Goal: Transaction & Acquisition: Purchase product/service

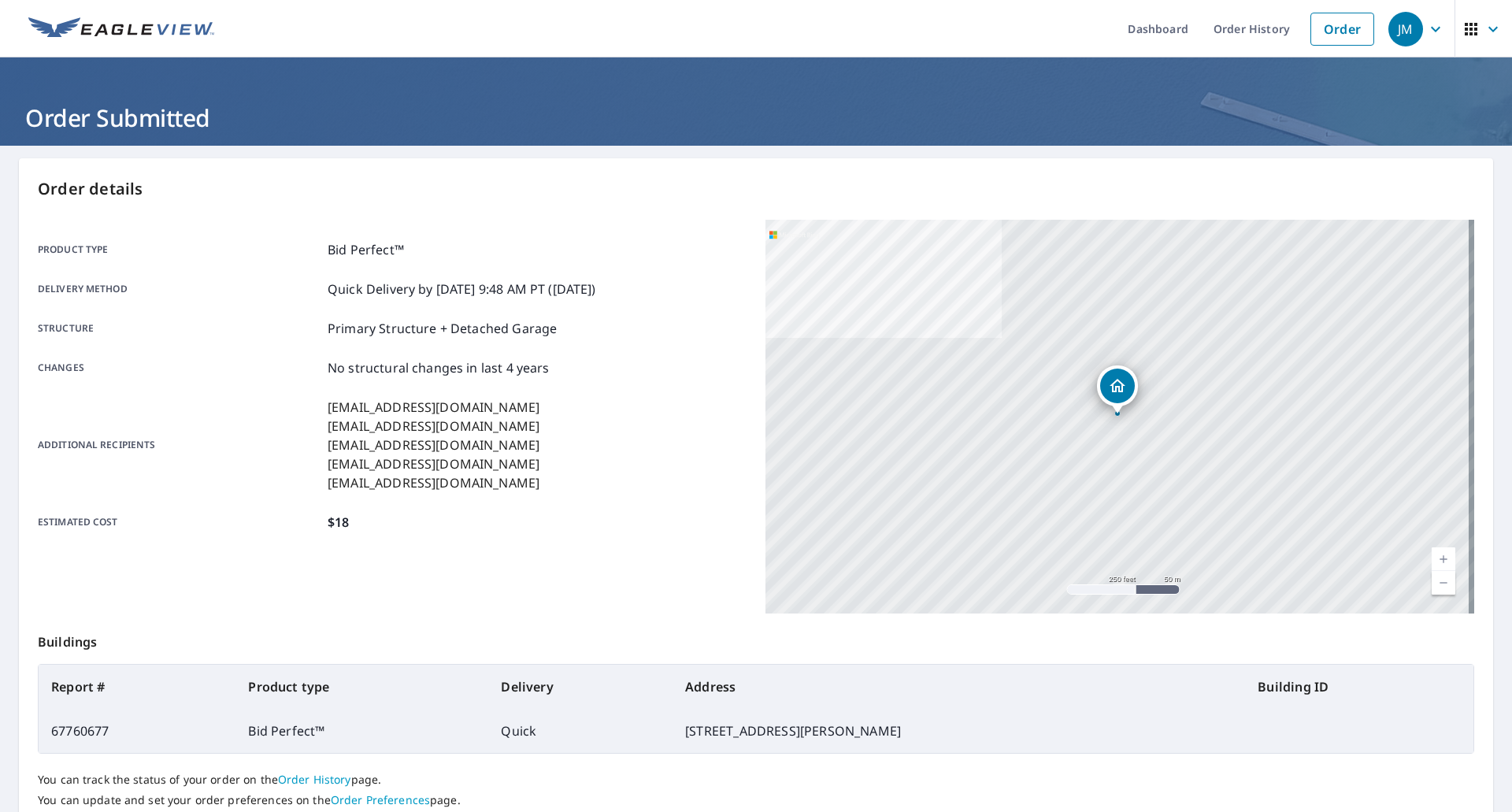
click at [1334, 40] on link "Order" at bounding box center [1342, 29] width 64 height 33
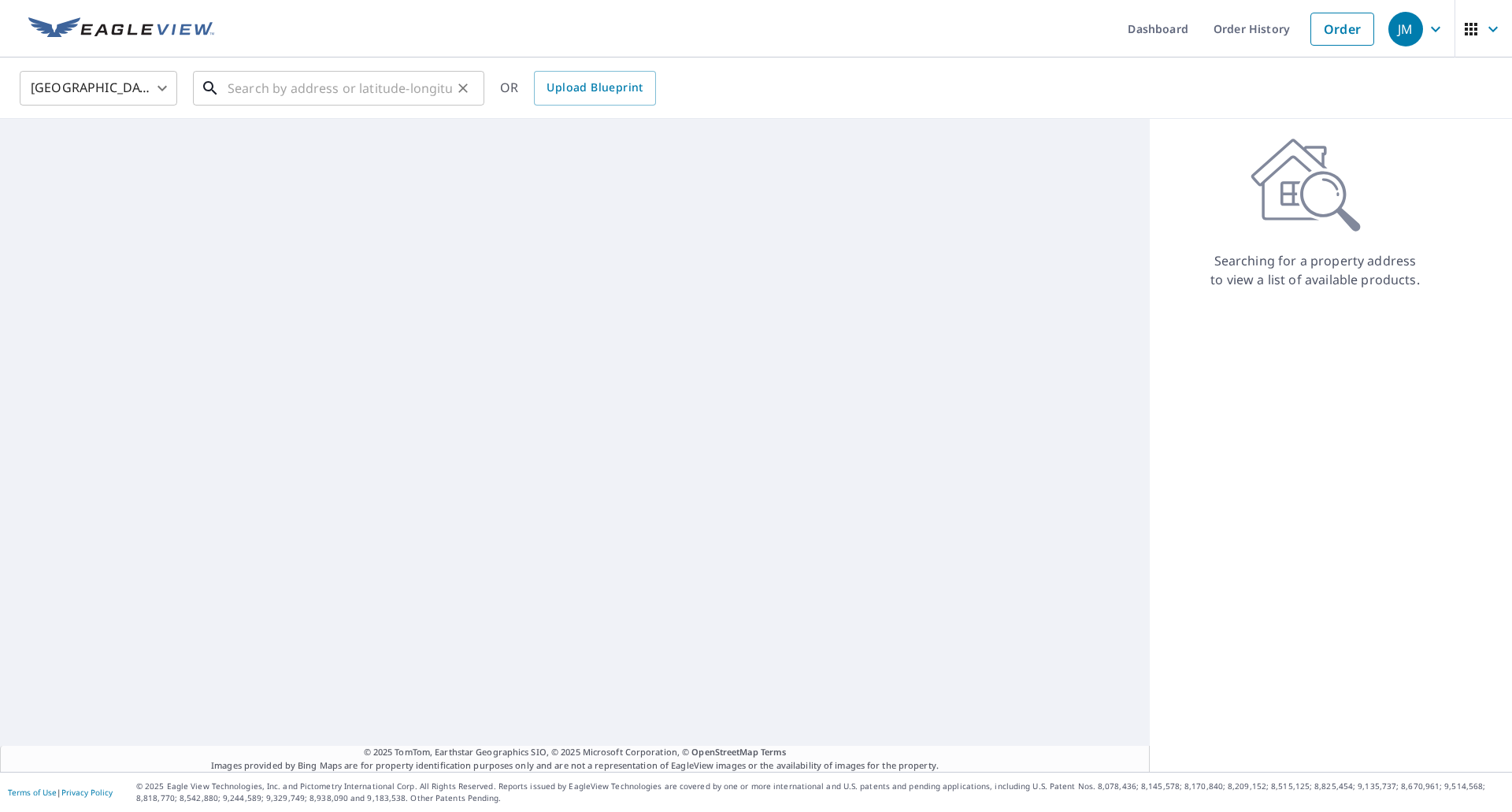
click at [405, 90] on input "text" at bounding box center [340, 88] width 224 height 44
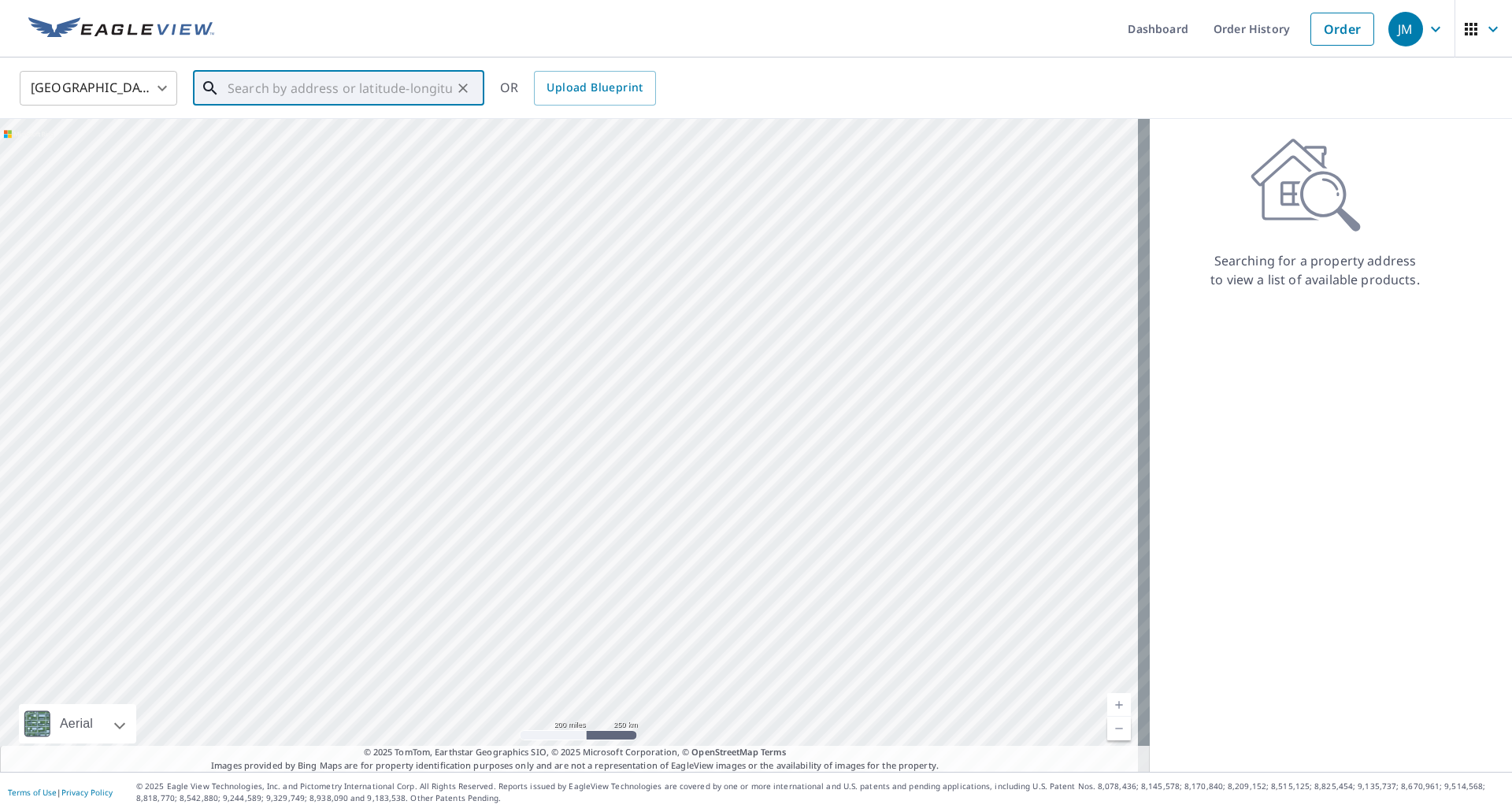
paste input "[STREET_ADDRESS]"
click at [306, 134] on span "[STREET_ADDRESS]" at bounding box center [347, 134] width 247 height 19
type input "[STREET_ADDRESS]"
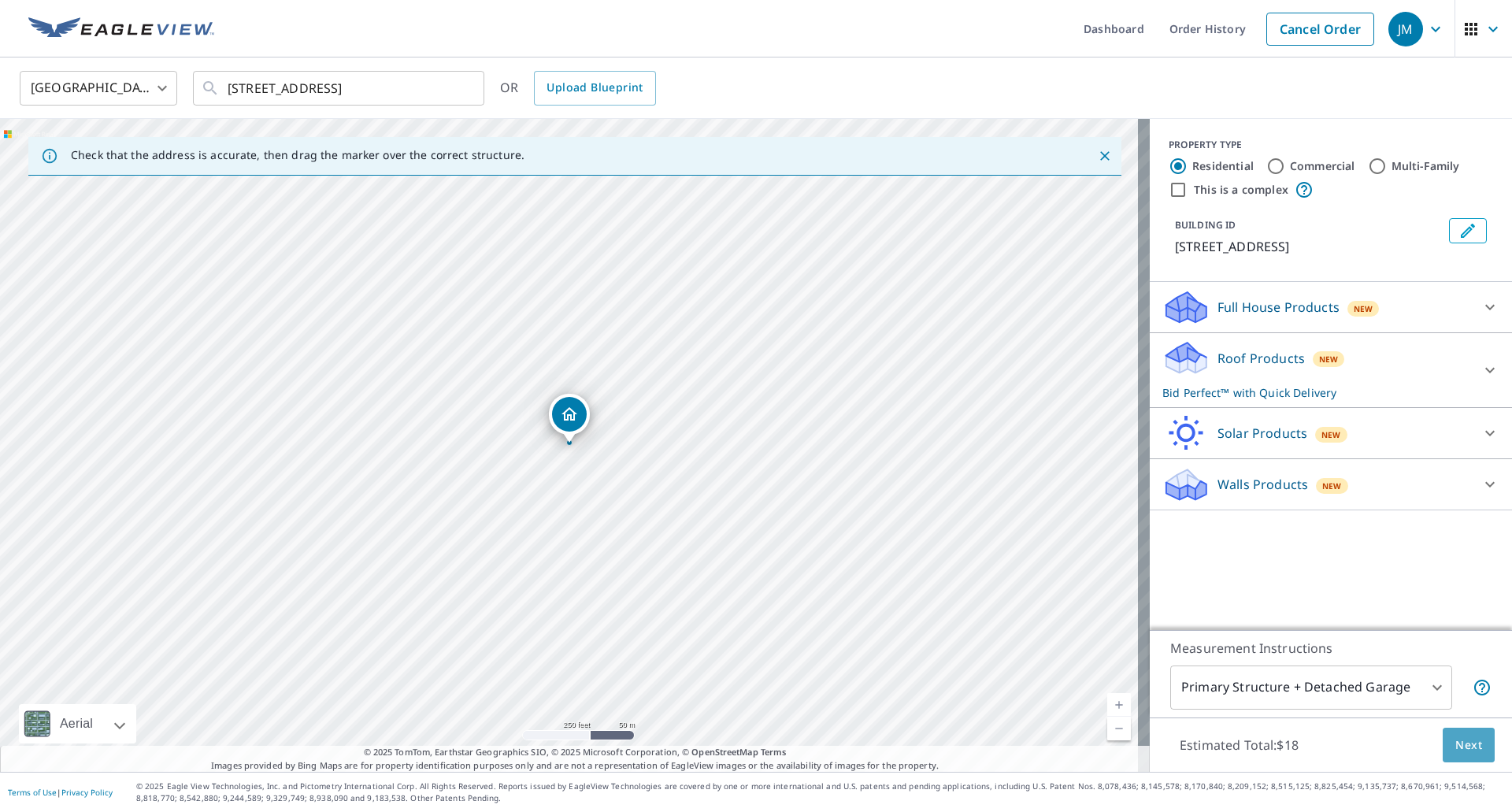
click at [1455, 736] on span "Next" at bounding box center [1468, 746] width 27 height 20
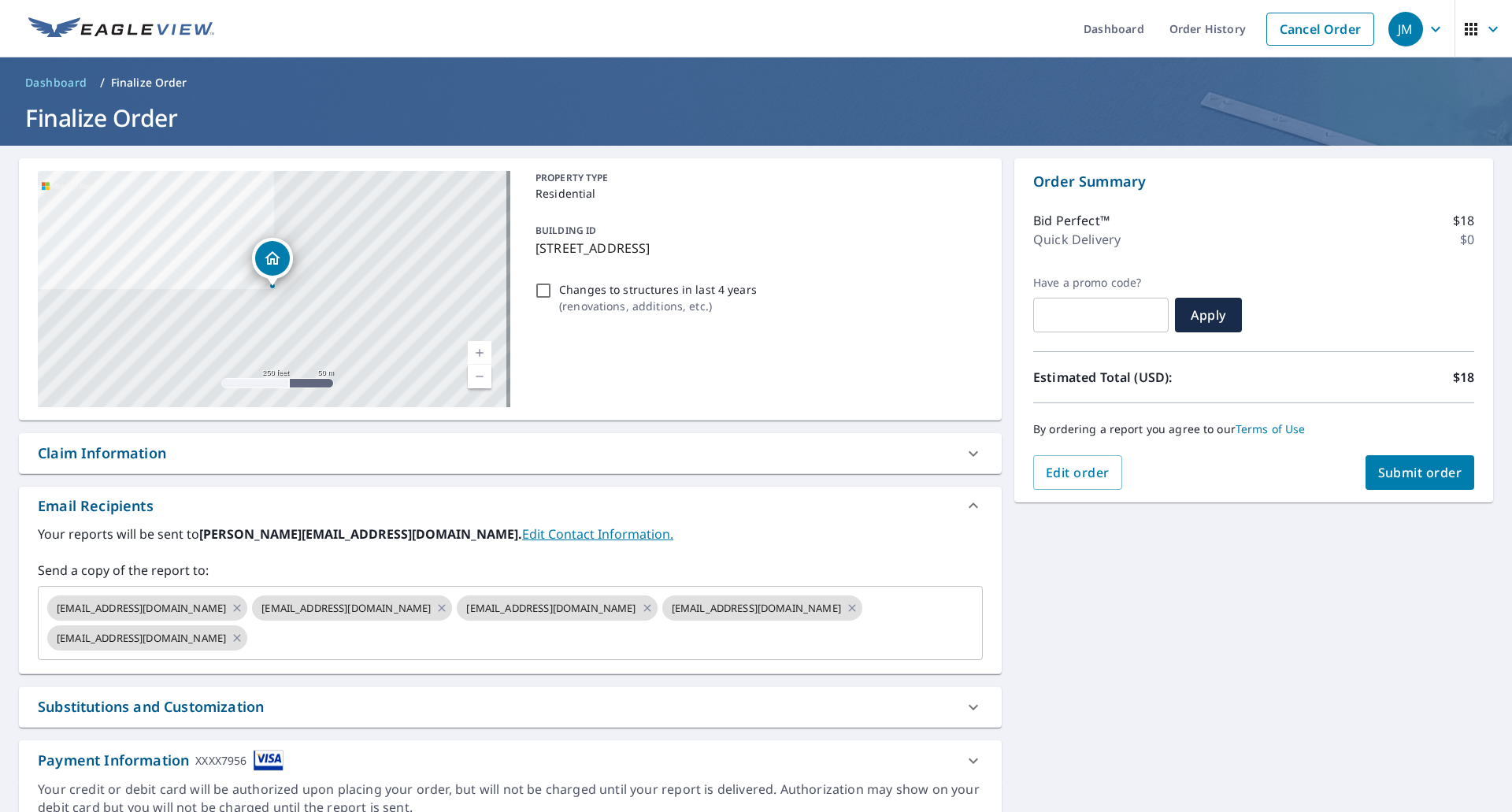
click at [148, 449] on div "Claim Information" at bounding box center [101, 453] width 128 height 21
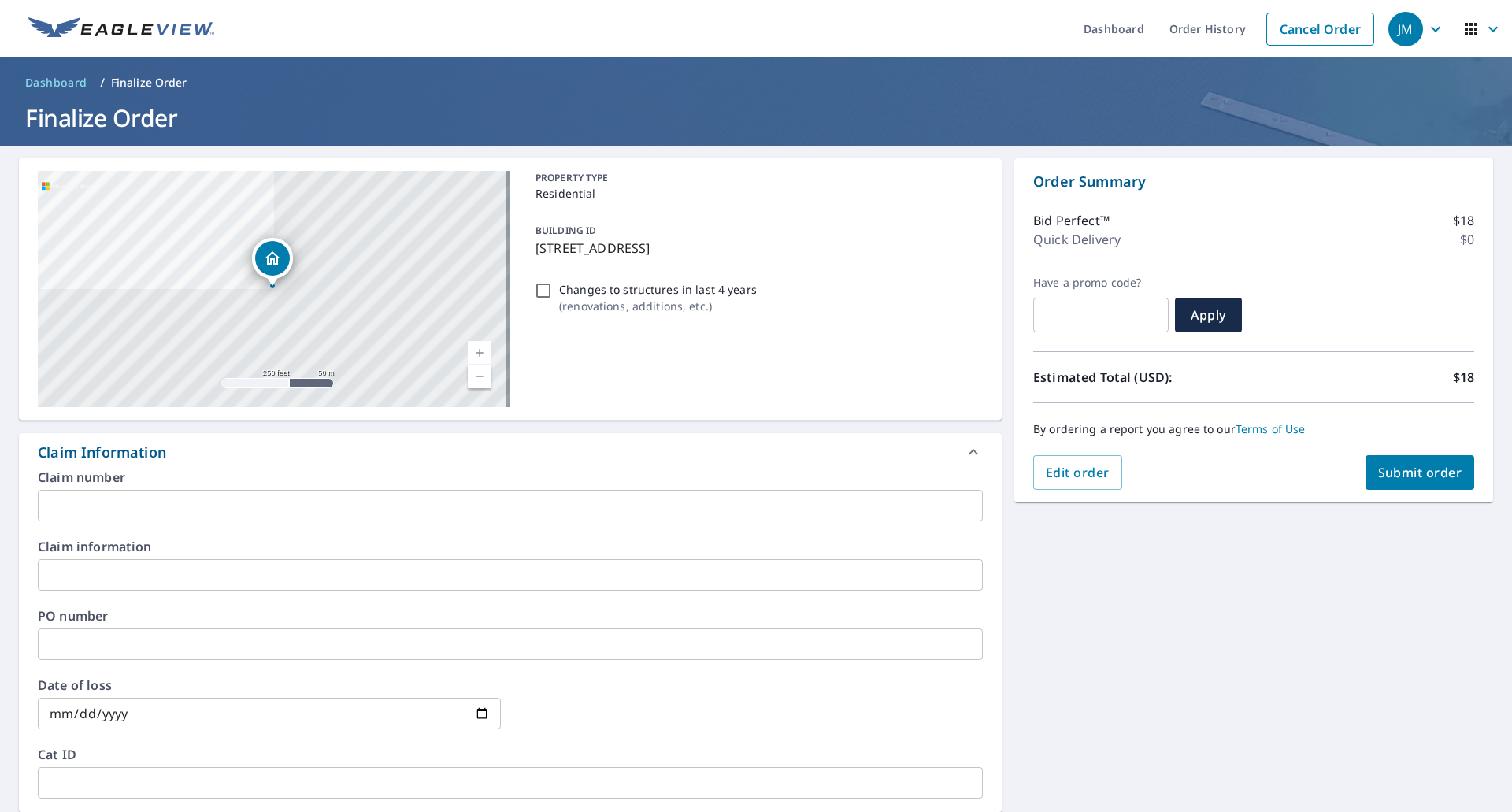
click at [114, 501] on input "text" at bounding box center [510, 506] width 945 height 32
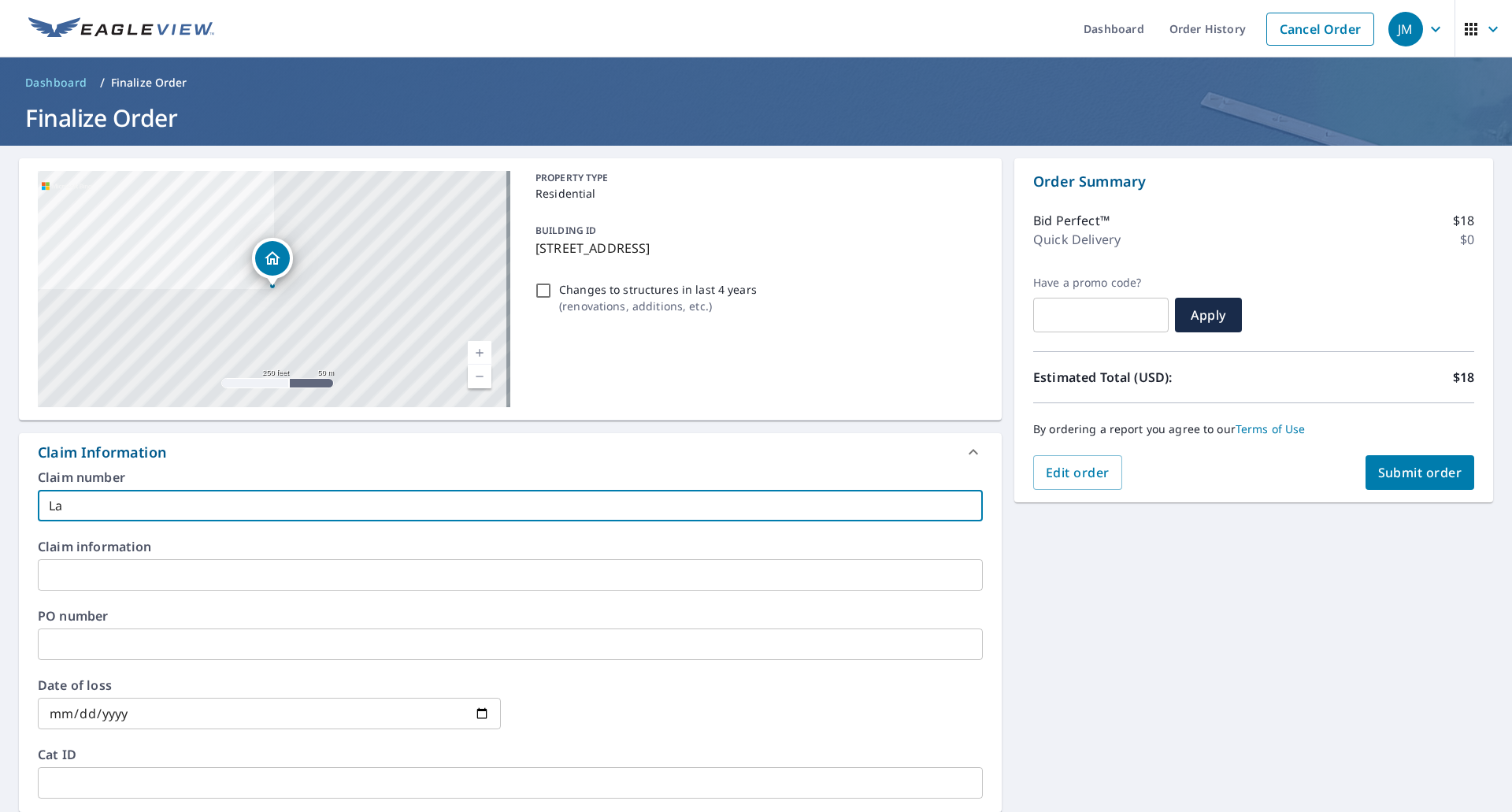
type input "L"
type input "Kalembra EV"
click at [1407, 476] on span "Submit order" at bounding box center [1420, 472] width 85 height 18
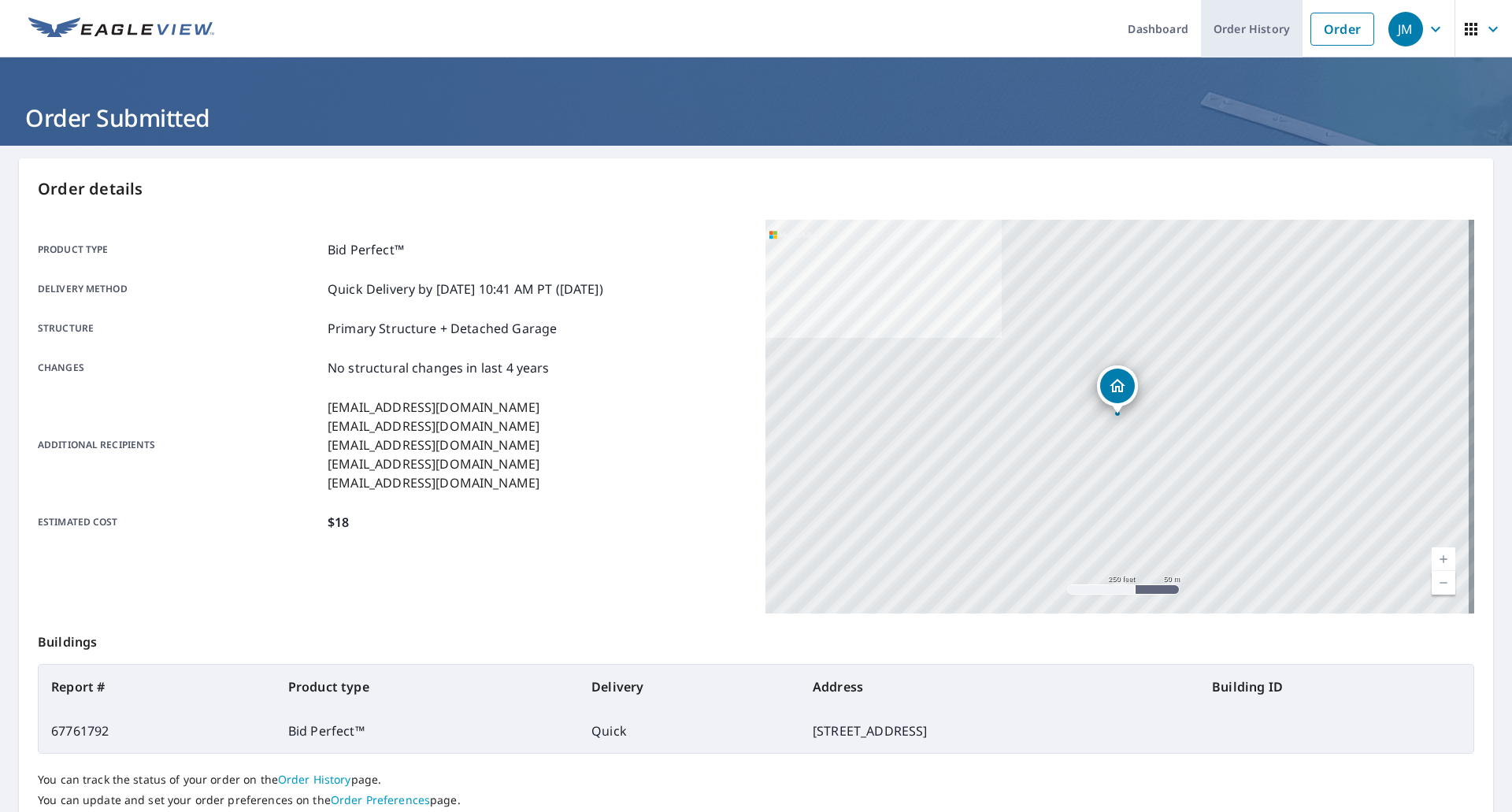
drag, startPoint x: 1314, startPoint y: 37, endPoint x: 1234, endPoint y: 44, distance: 80.3
click at [1314, 37] on link "Order" at bounding box center [1342, 29] width 64 height 33
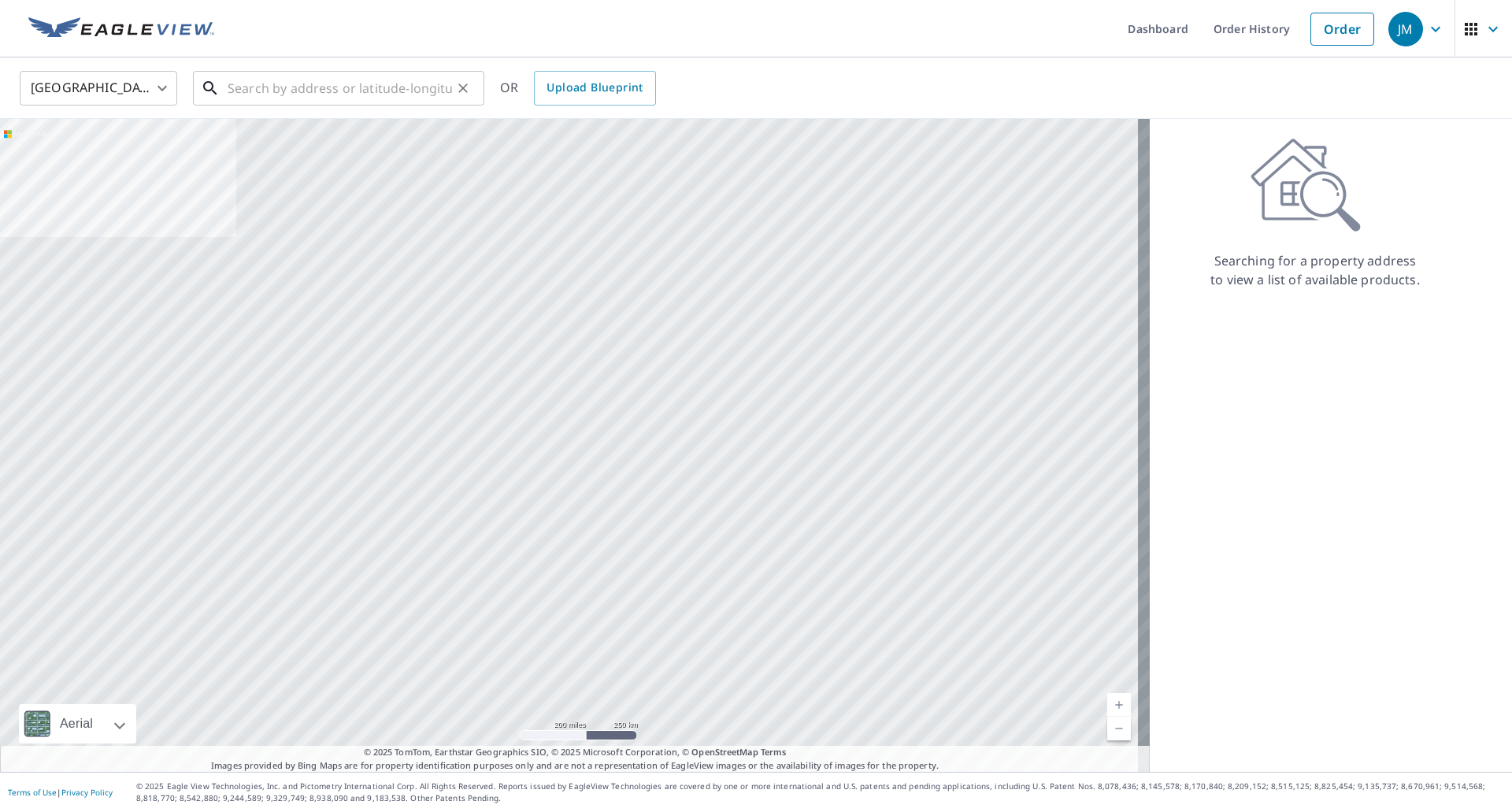
click at [392, 82] on input "text" at bounding box center [340, 88] width 224 height 44
paste input "[STREET_ADDRESS][PERSON_NAME]"
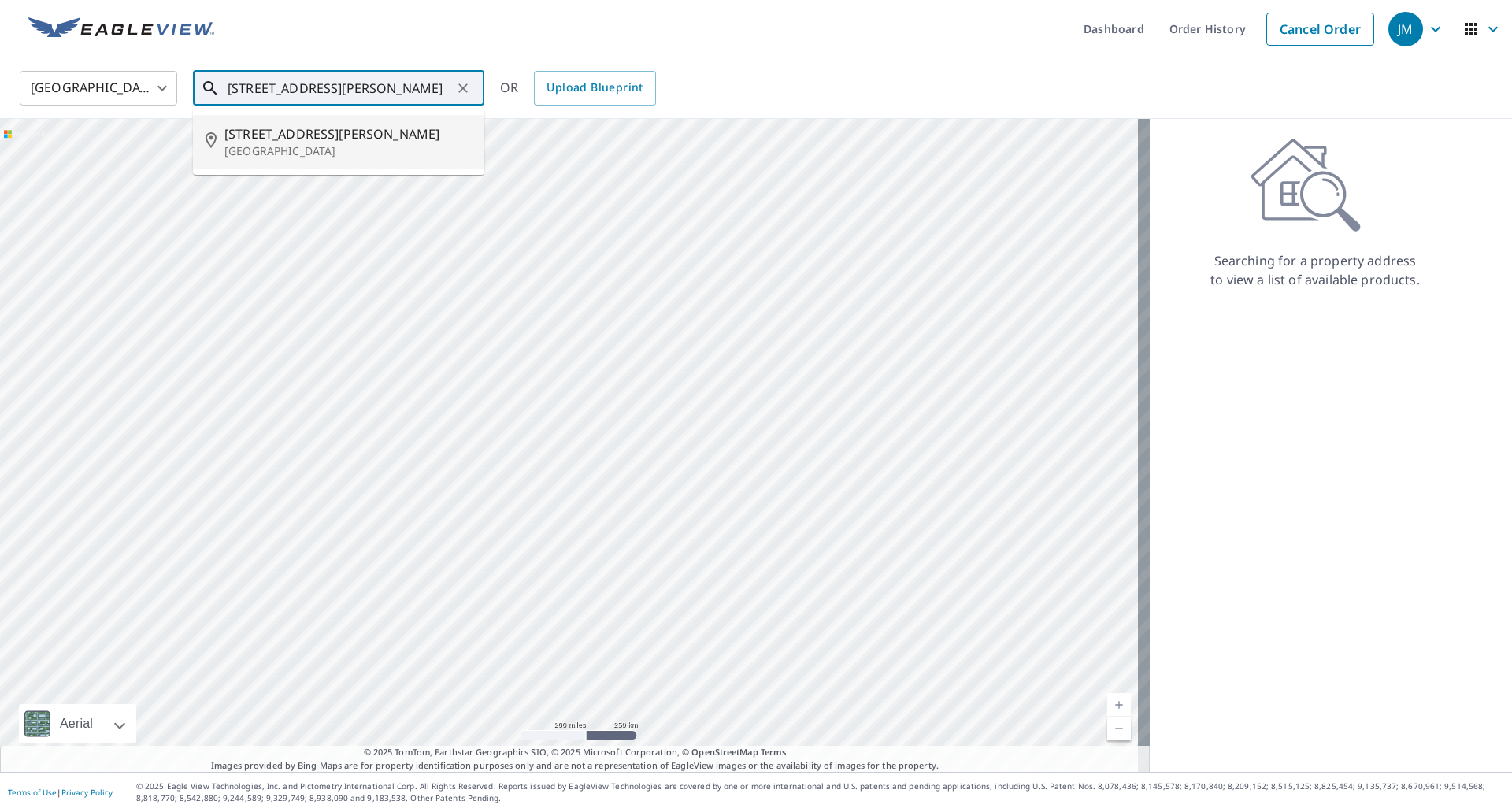
click at [289, 133] on span "[STREET_ADDRESS][PERSON_NAME]" at bounding box center [347, 134] width 247 height 19
type input "[STREET_ADDRESS][PERSON_NAME][PERSON_NAME]"
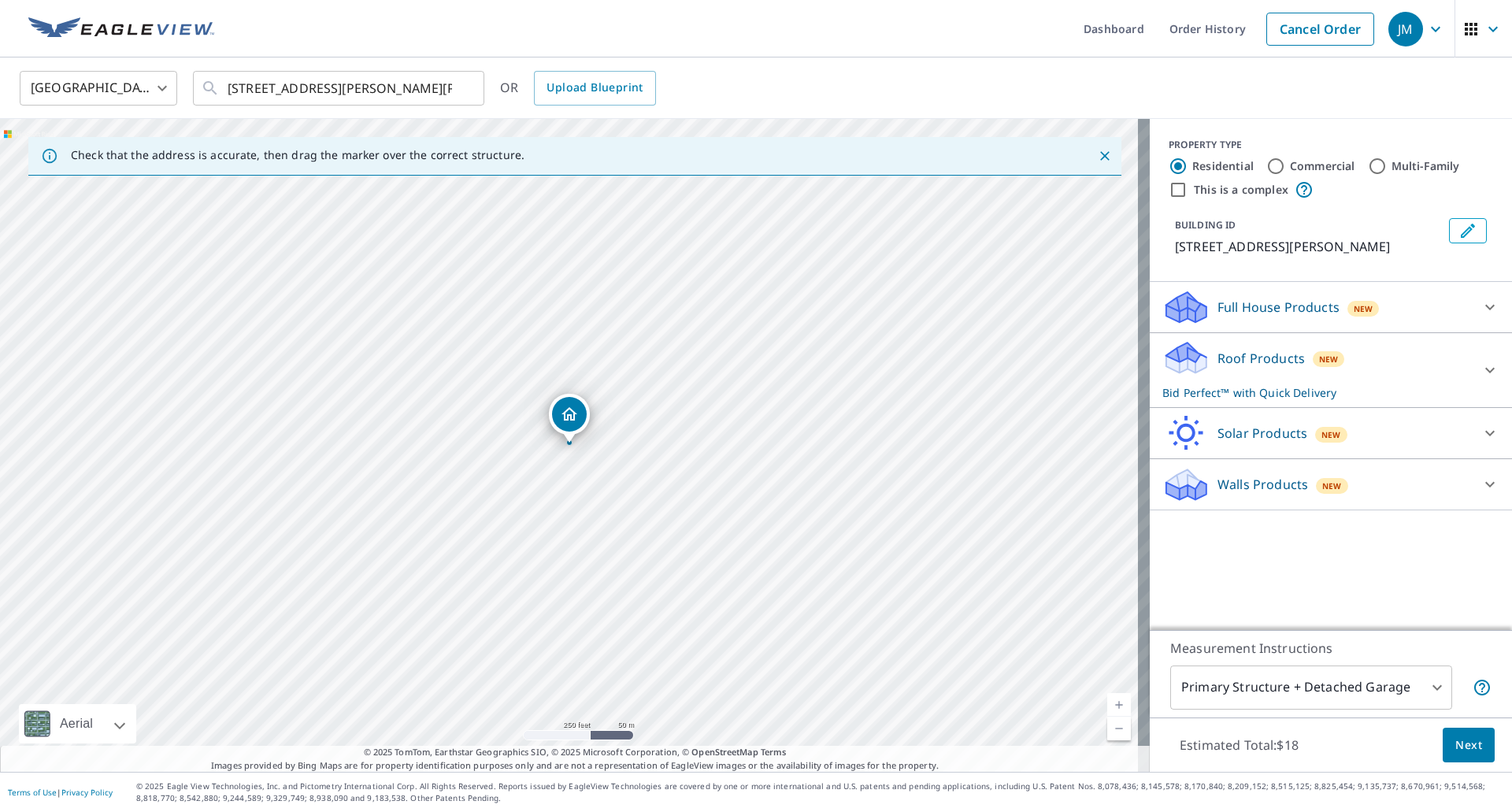
click at [1461, 742] on span "Next" at bounding box center [1468, 746] width 27 height 20
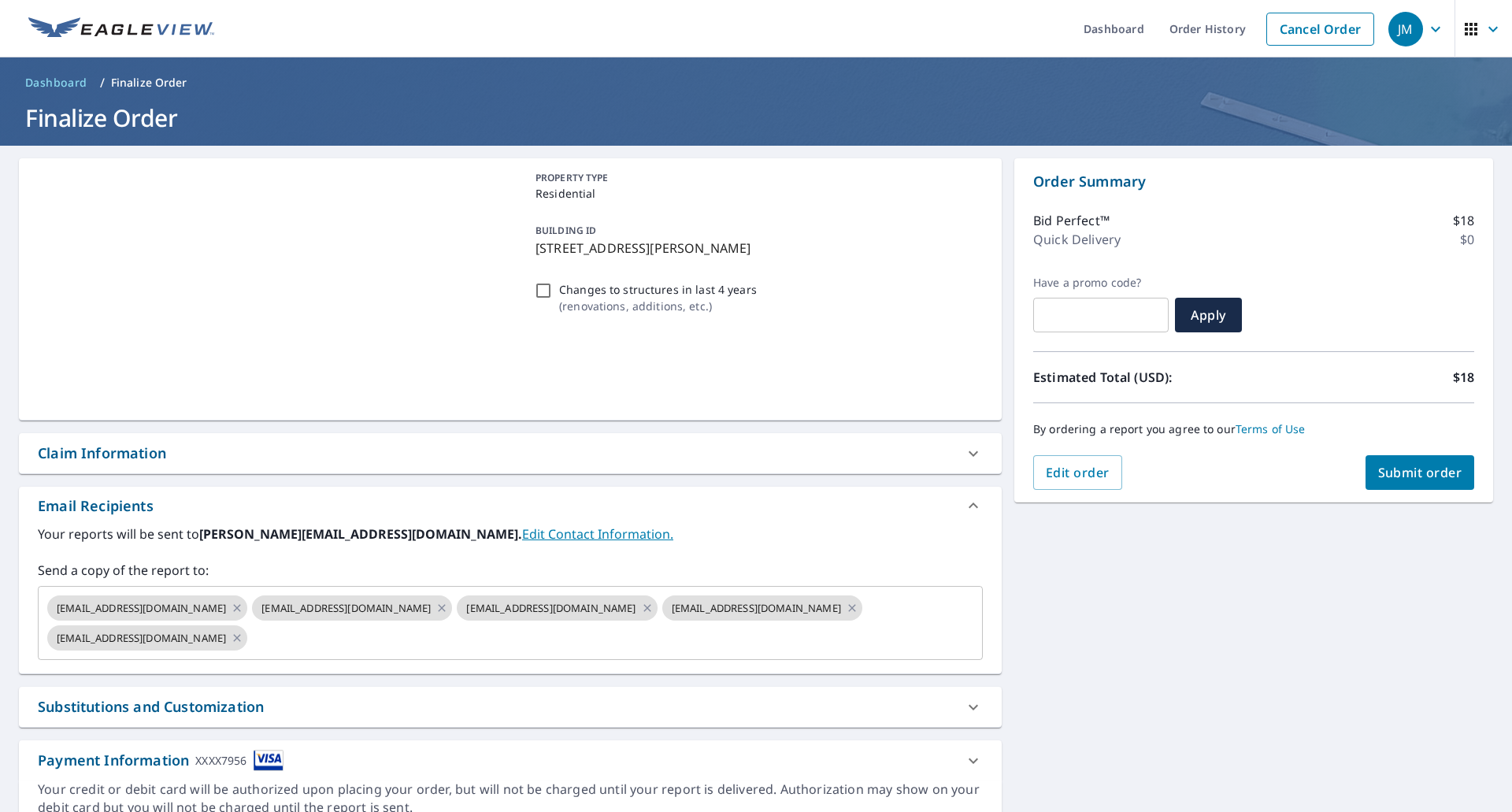
click at [107, 456] on div "Claim Information" at bounding box center [101, 453] width 128 height 21
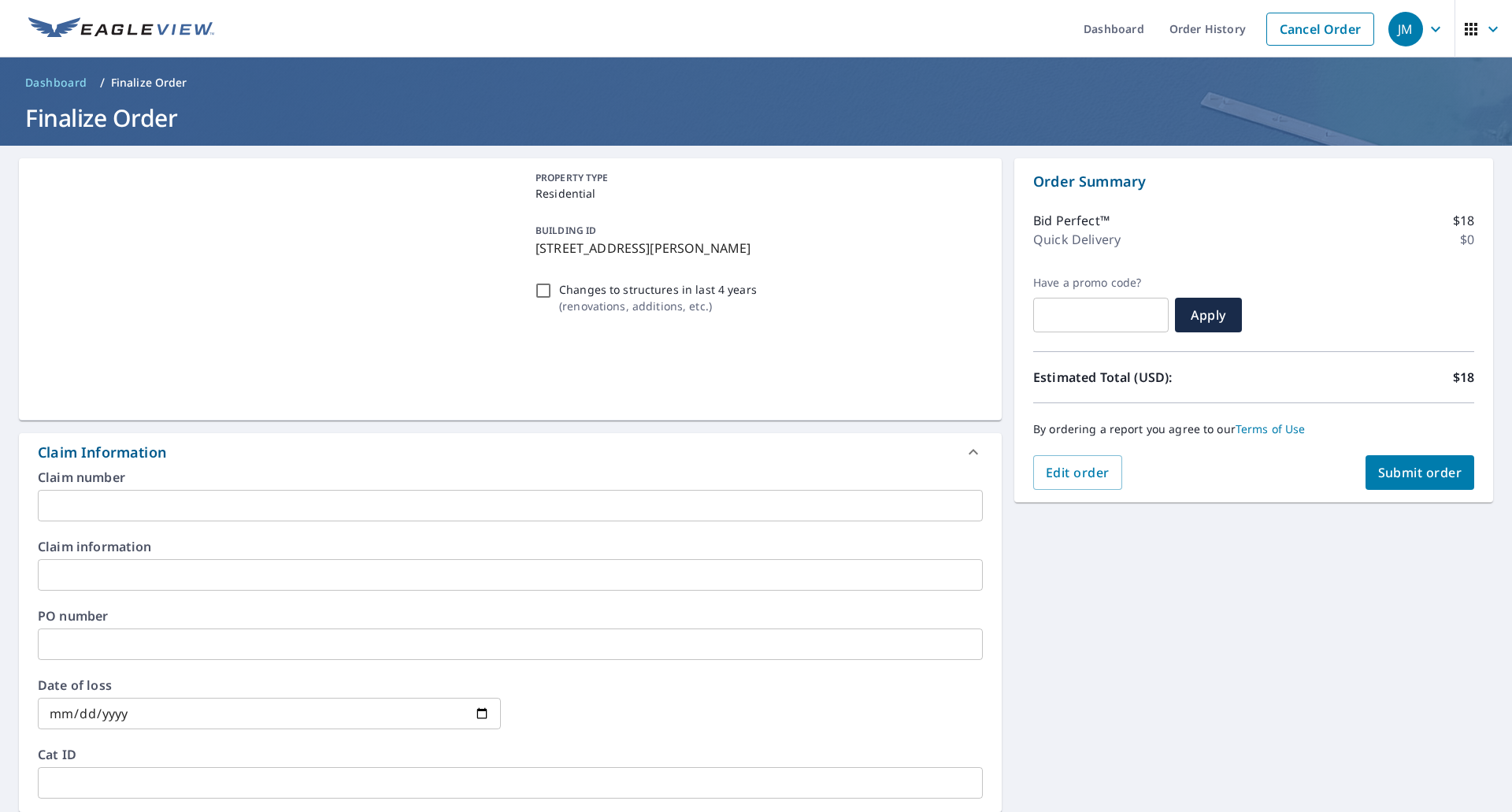
click at [128, 504] on input "text" at bounding box center [510, 506] width 945 height 32
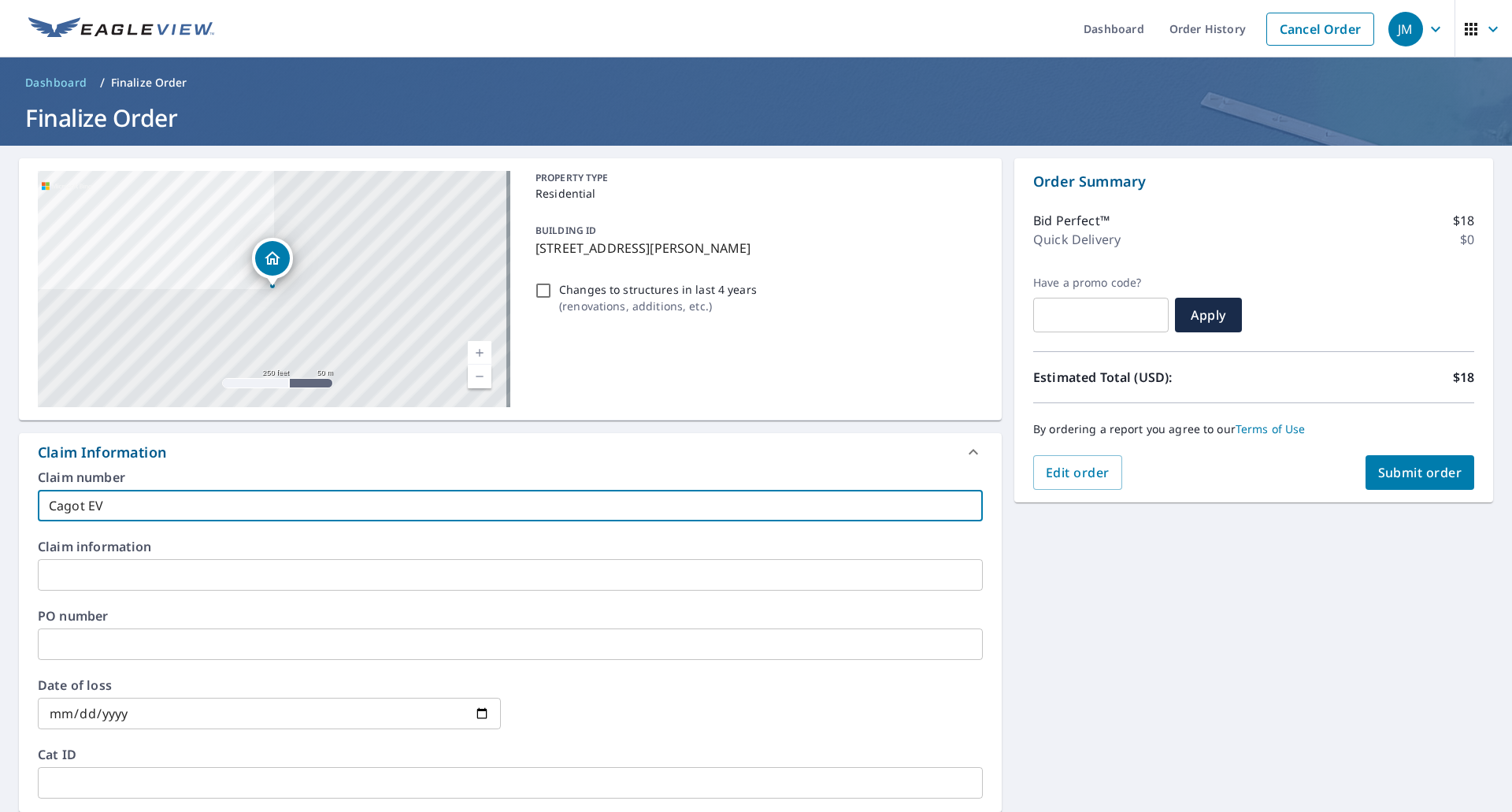
type input "Cagot EV"
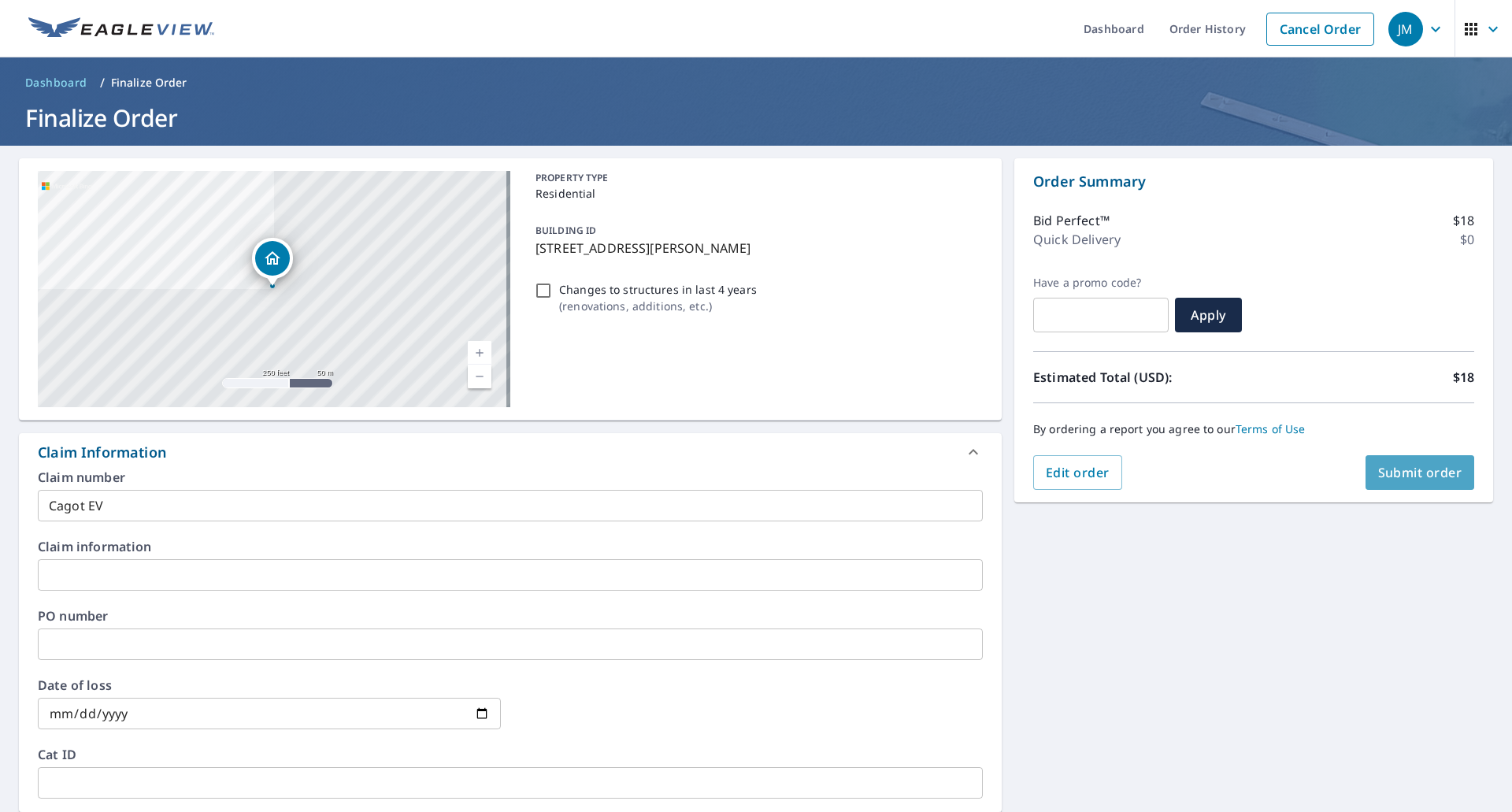
click at [1421, 471] on span "Submit order" at bounding box center [1420, 472] width 85 height 18
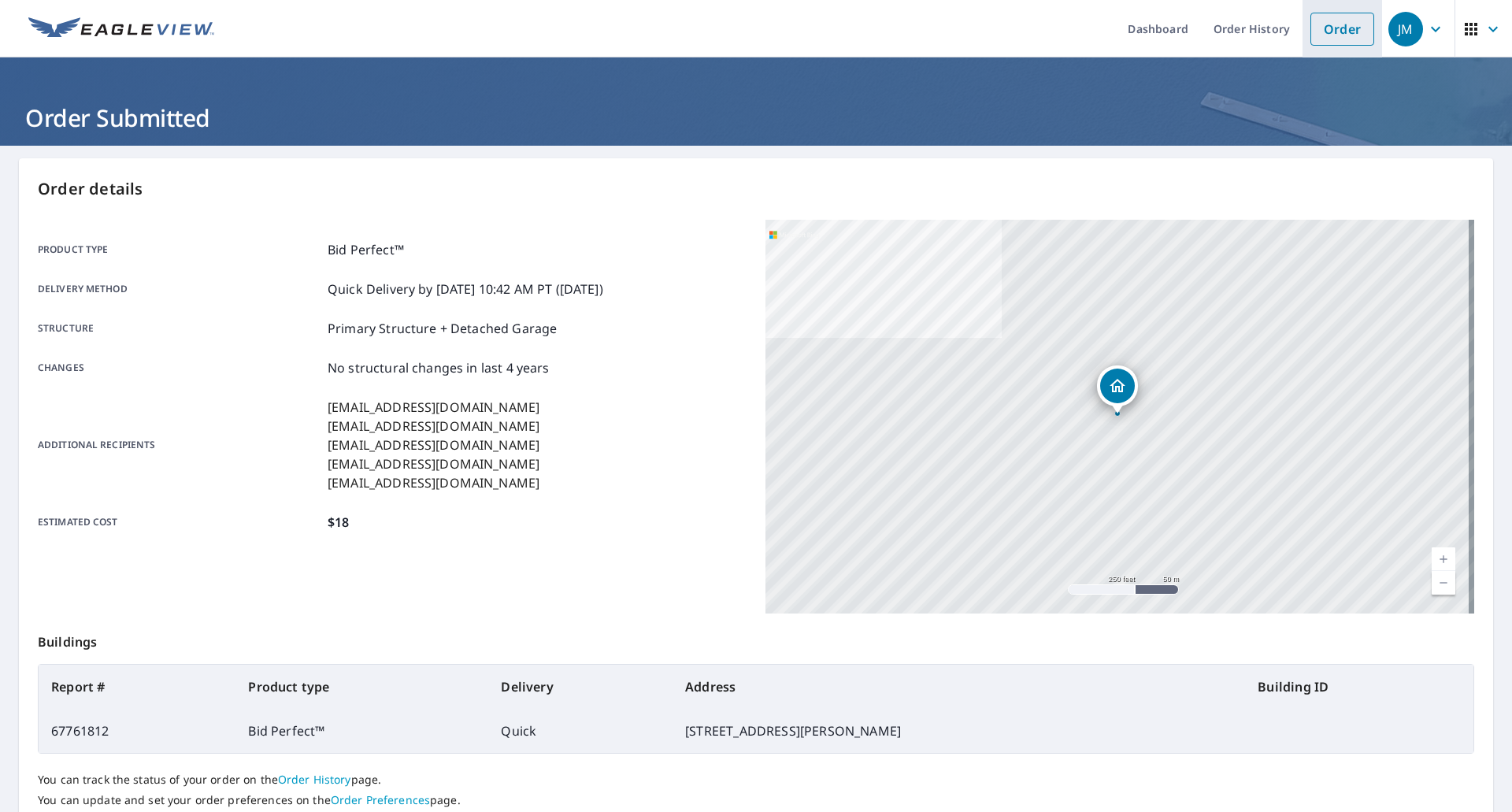
click at [1345, 34] on link "Order" at bounding box center [1342, 29] width 64 height 33
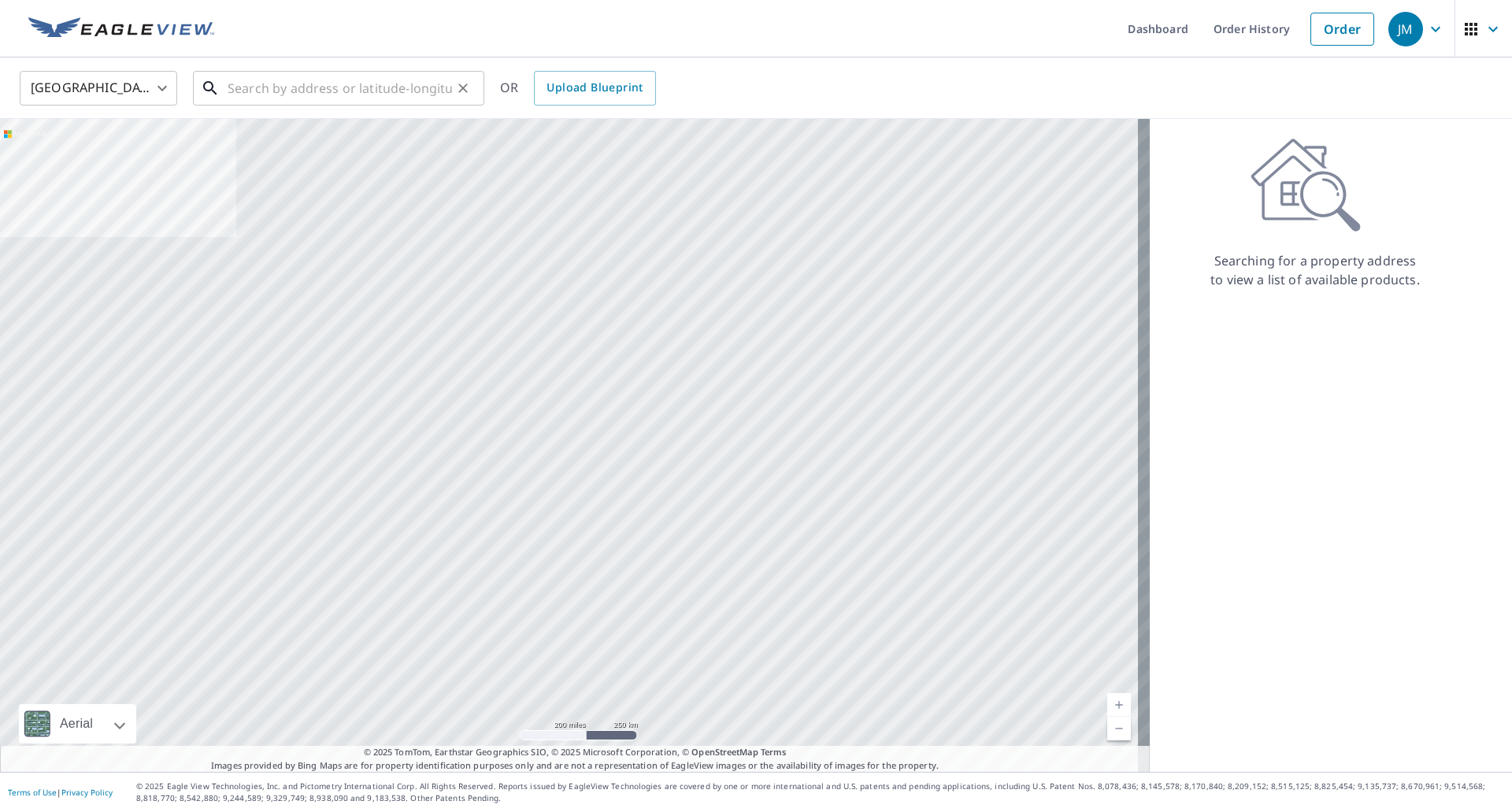
click at [352, 85] on input "text" at bounding box center [340, 88] width 224 height 44
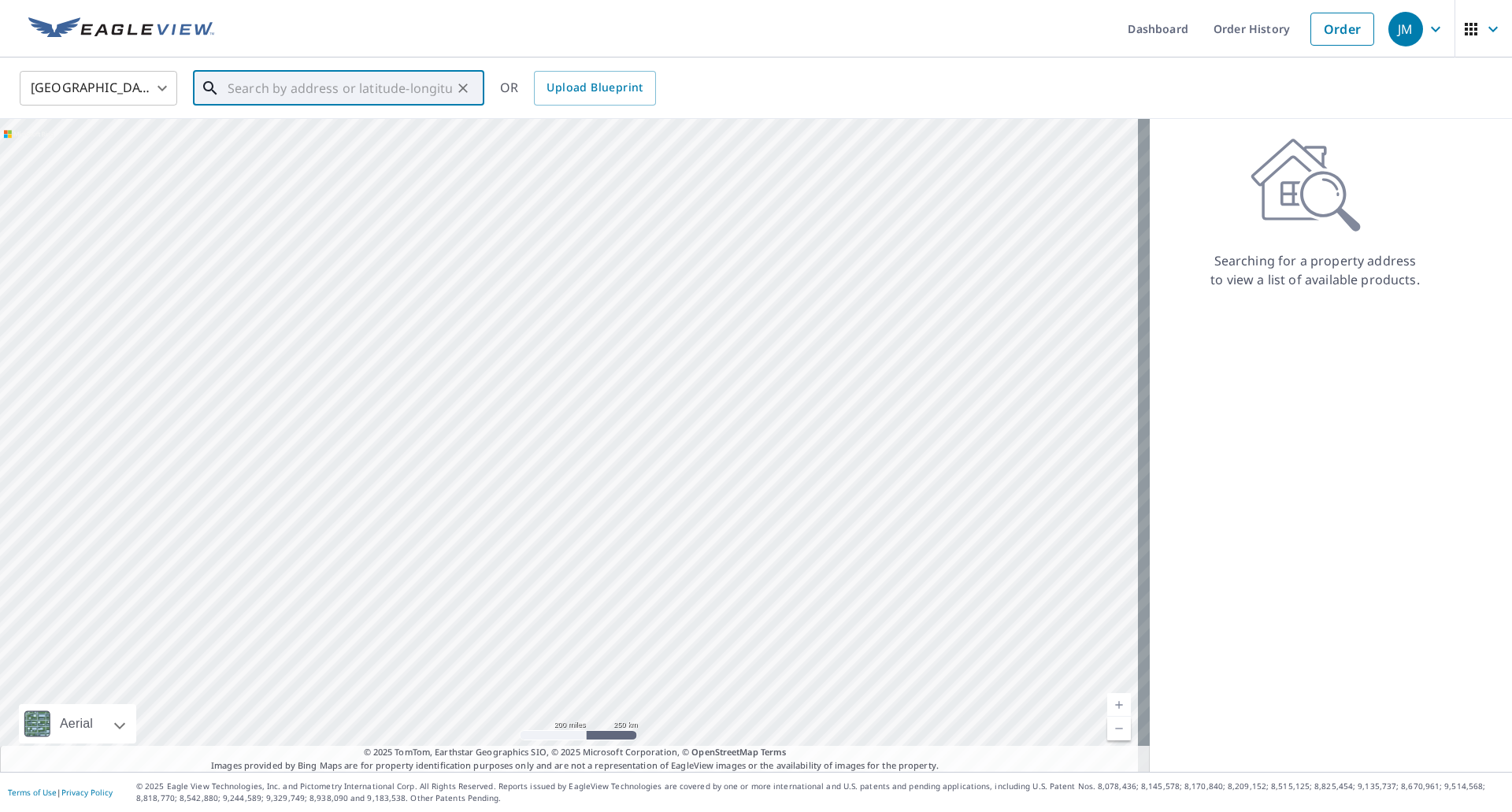
paste input "[STREET_ADDRESS][PERSON_NAME]"
click at [316, 139] on span "1815 [PERSON_NAME][GEOGRAPHIC_DATA]" at bounding box center [347, 143] width 247 height 38
type input "[STREET_ADDRESS][PERSON_NAME]"
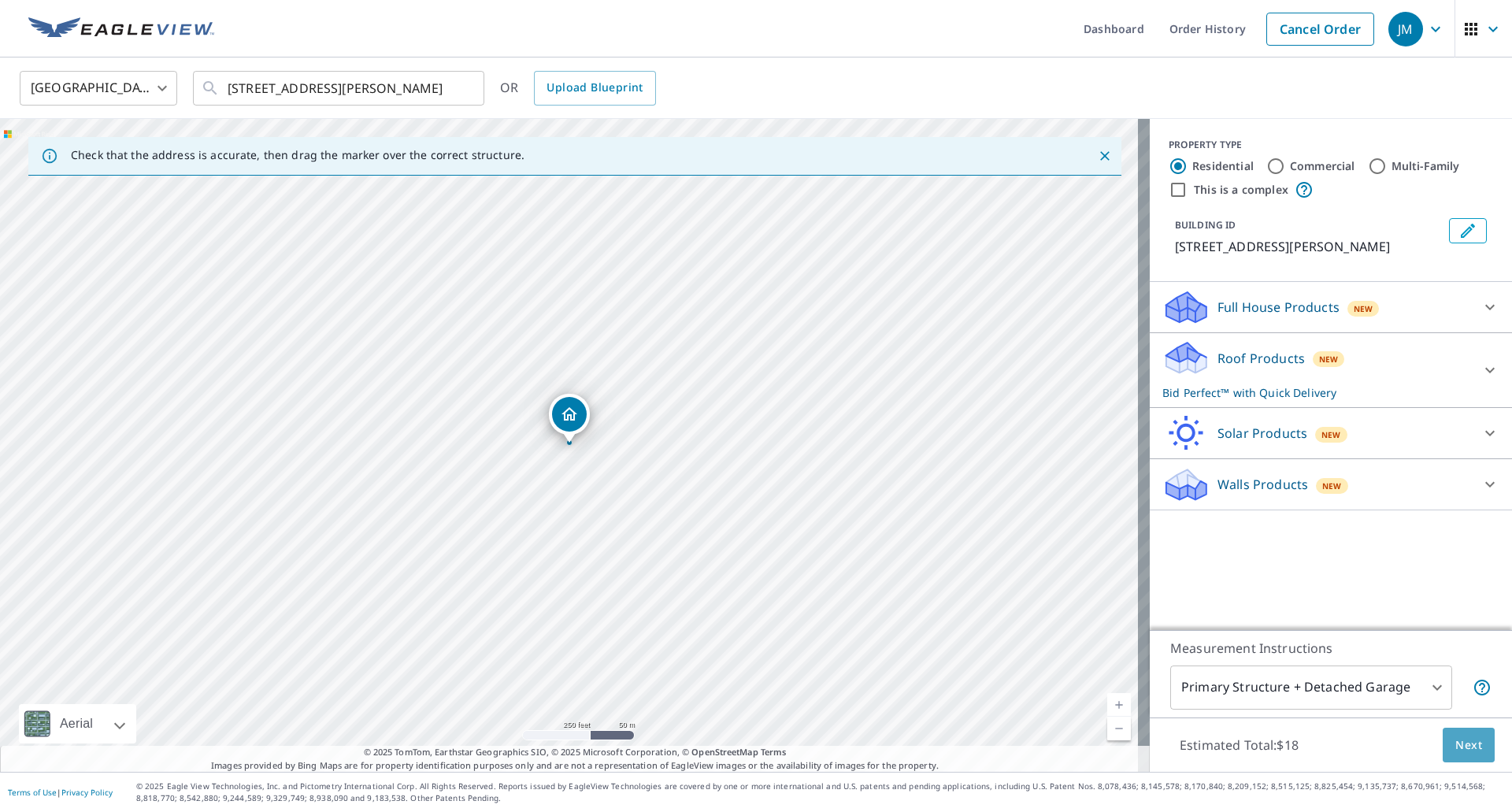
click at [1455, 748] on span "Next" at bounding box center [1468, 746] width 27 height 20
